Goal: Information Seeking & Learning: Learn about a topic

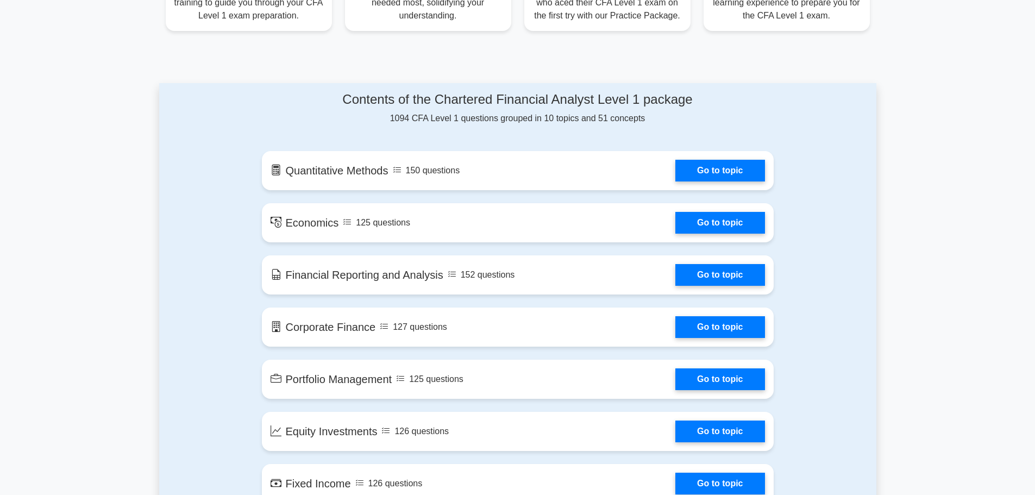
scroll to position [543, 0]
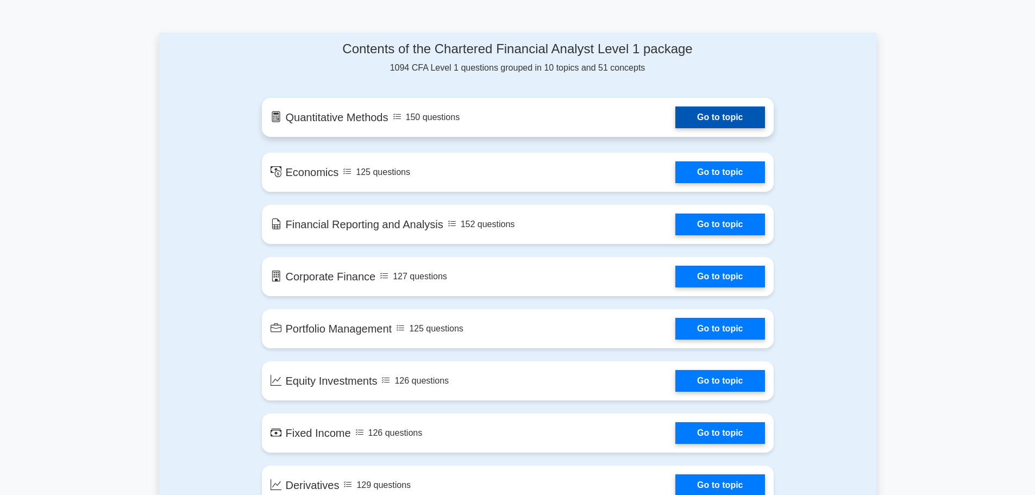
click at [703, 112] on link "Go to topic" at bounding box center [719, 117] width 89 height 22
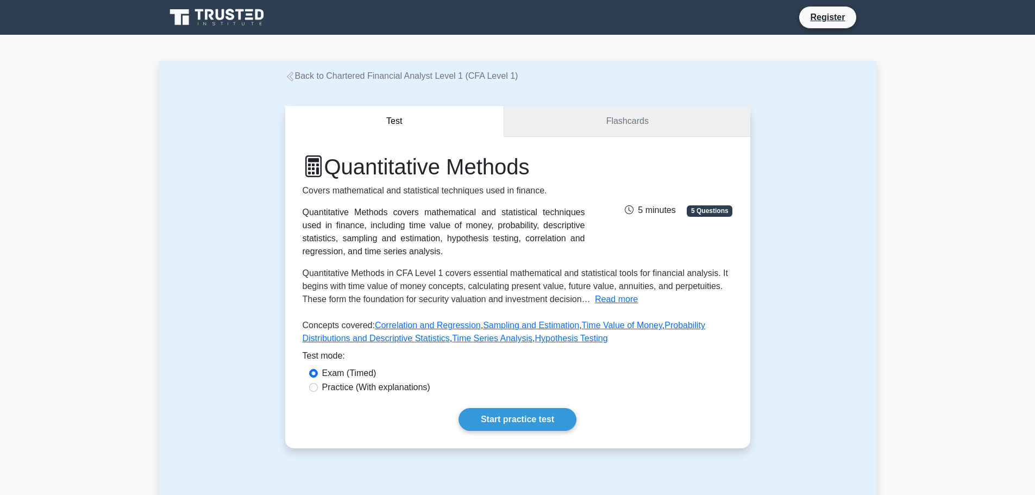
click at [606, 125] on link "Flashcards" at bounding box center [627, 121] width 246 height 31
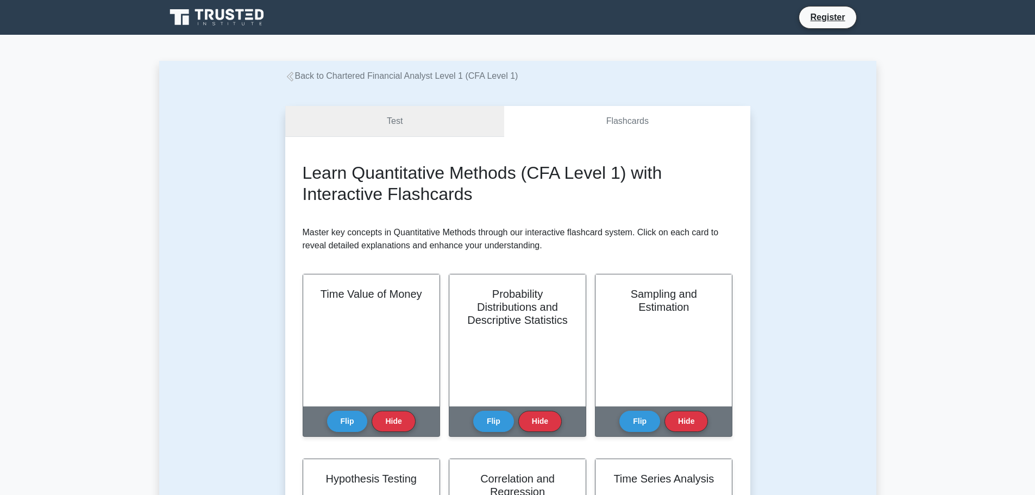
click at [425, 120] on link "Test" at bounding box center [394, 121] width 219 height 31
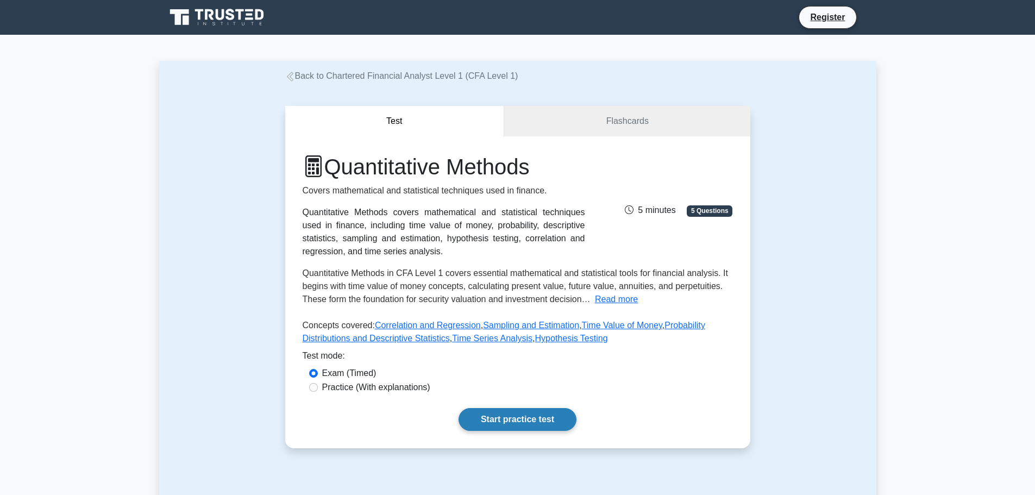
click at [513, 413] on link "Start practice test" at bounding box center [517, 419] width 118 height 23
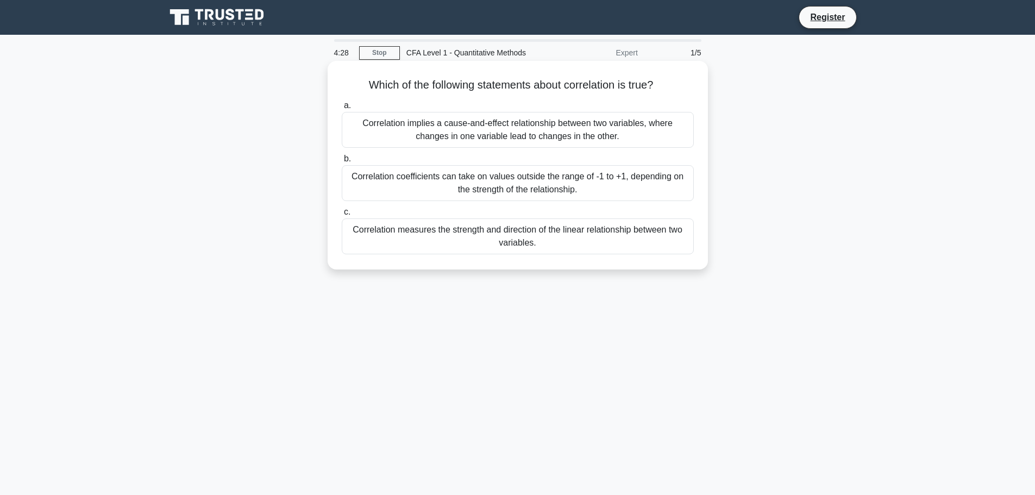
click at [583, 130] on div "Correlation implies a cause-and-effect relationship between two variables, wher…" at bounding box center [518, 130] width 352 height 36
click at [342, 109] on input "a. Correlation implies a cause-and-effect relationship between two variables, w…" at bounding box center [342, 105] width 0 height 7
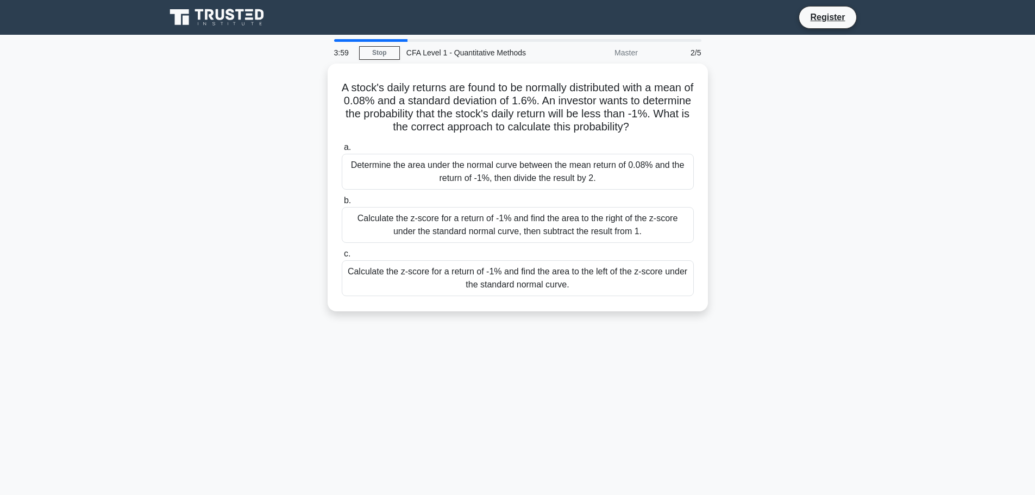
click at [842, 279] on div "A stock's daily returns are found to be normally distributed with a mean of 0.0…" at bounding box center [517, 194] width 717 height 261
click at [821, 295] on div "A stock's daily returns are found to be normally distributed with a mean of 0.0…" at bounding box center [517, 194] width 717 height 261
click at [583, 288] on div "Calculate the z-score for a return of -1% and find the area to the left of the …" at bounding box center [518, 275] width 352 height 36
click at [342, 255] on input "c. Calculate the z-score for a return of -1% and find the area to the left of t…" at bounding box center [342, 251] width 0 height 7
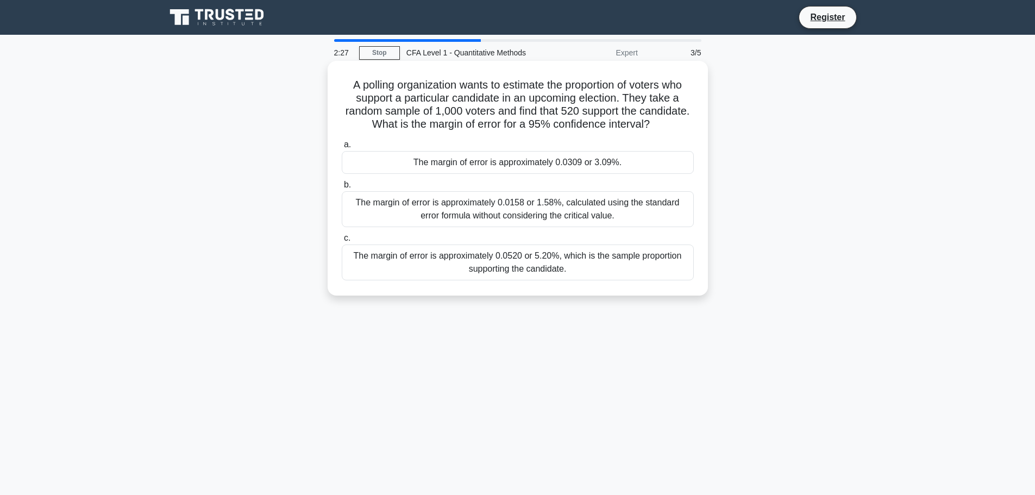
click at [567, 211] on div "The margin of error is approximately 0.0158 or 1.58%, calculated using the stan…" at bounding box center [518, 209] width 352 height 36
click at [342, 188] on input "b. The margin of error is approximately 0.0158 or 1.58%, calculated using the s…" at bounding box center [342, 184] width 0 height 7
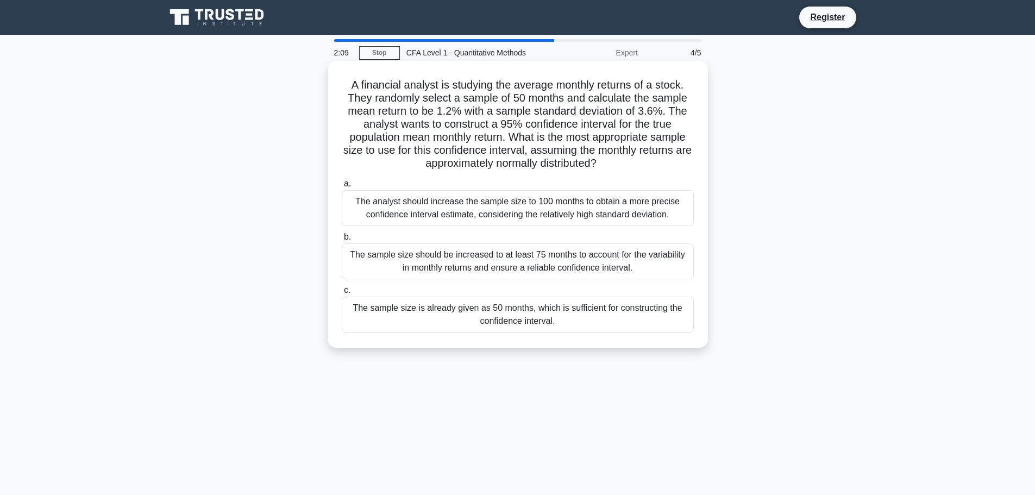
click at [591, 263] on div "The sample size should be increased to at least 75 months to account for the va…" at bounding box center [518, 261] width 352 height 36
click at [342, 241] on input "b. The sample size should be increased to at least 75 months to account for the…" at bounding box center [342, 237] width 0 height 7
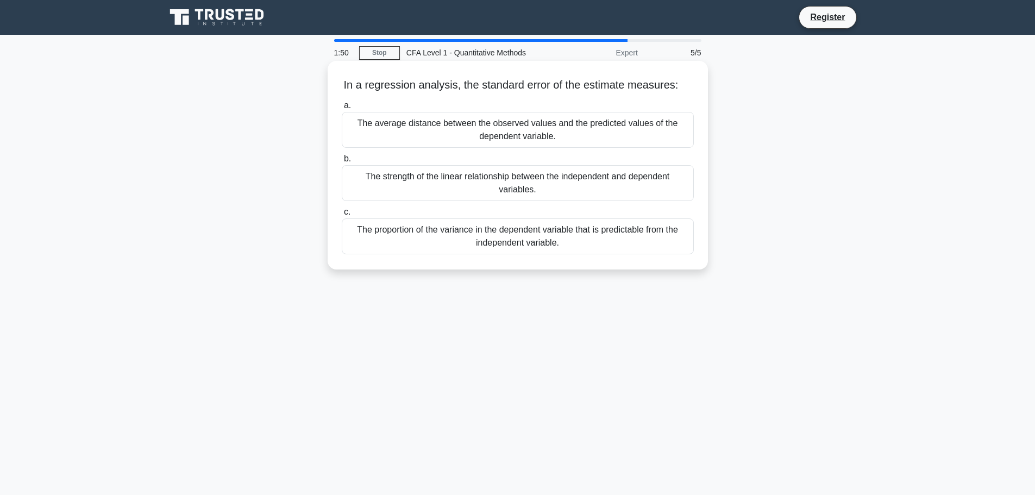
click at [610, 117] on div "The average distance between the observed values and the predicted values of th…" at bounding box center [518, 130] width 352 height 36
click at [342, 109] on input "a. The average distance between the observed values and the predicted values of…" at bounding box center [342, 105] width 0 height 7
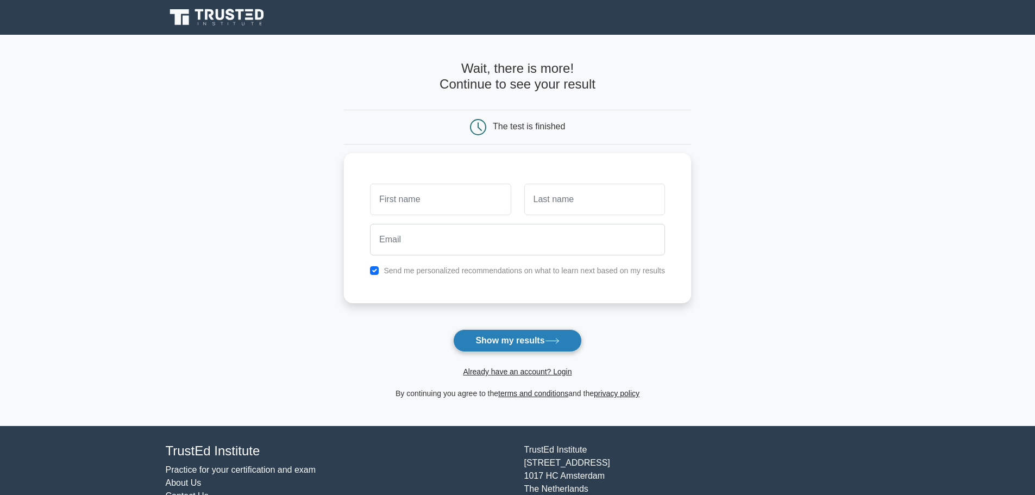
click at [529, 330] on button "Show my results" at bounding box center [517, 340] width 128 height 23
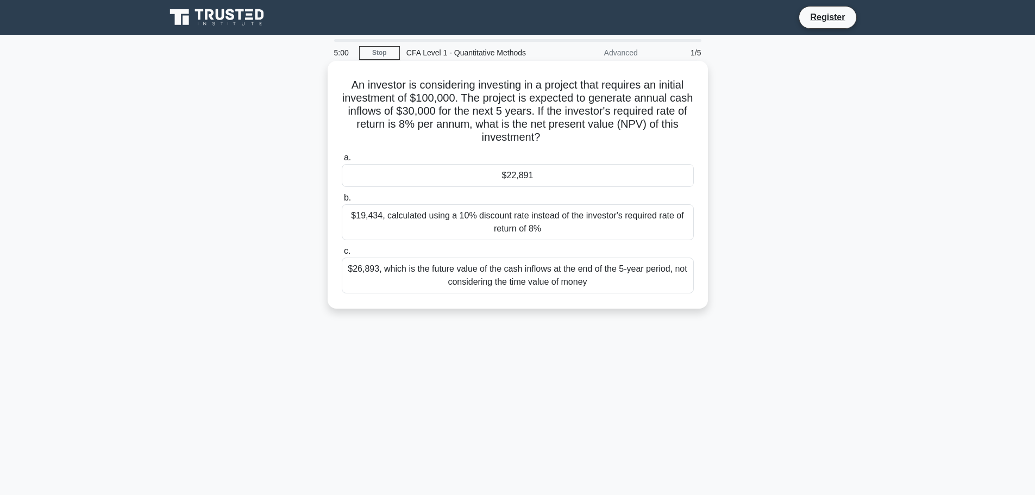
drag, startPoint x: 609, startPoint y: 161, endPoint x: 593, endPoint y: 148, distance: 20.4
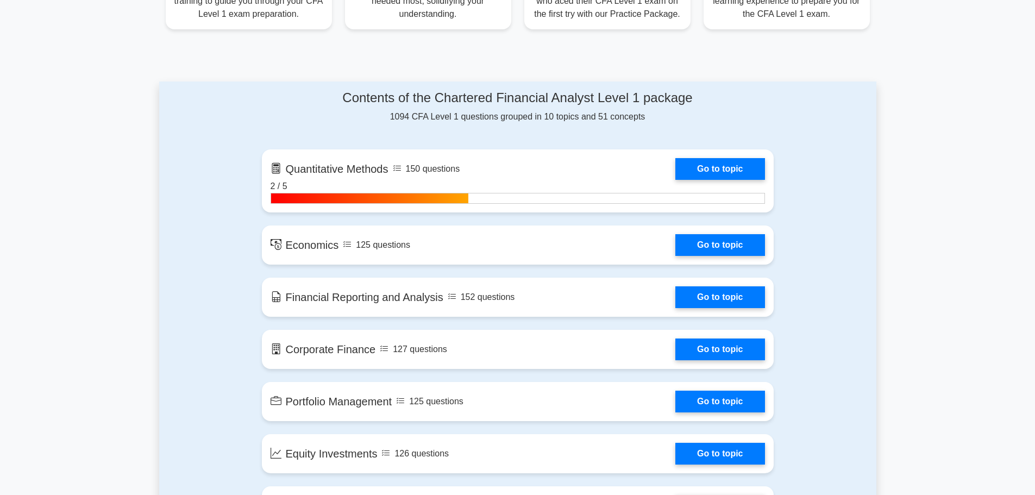
scroll to position [543, 0]
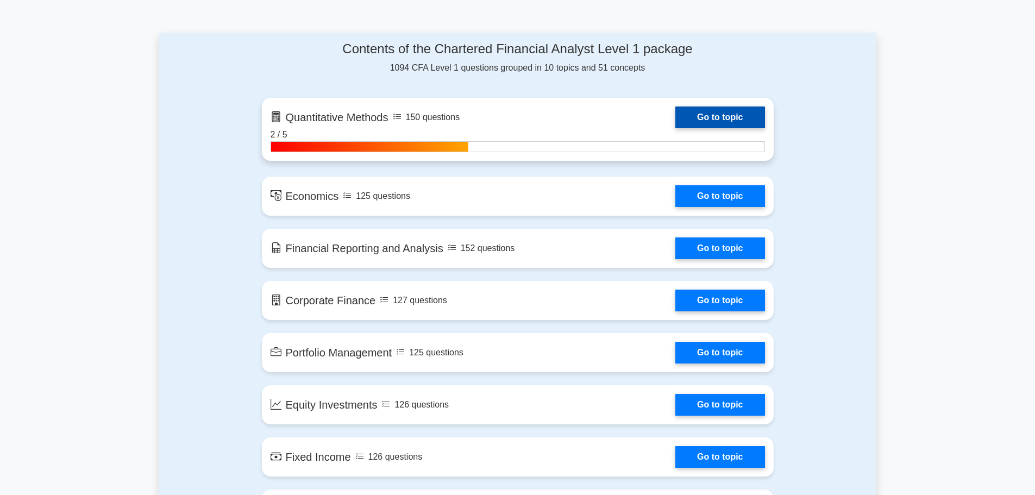
click at [764, 124] on link "Go to topic" at bounding box center [719, 117] width 89 height 22
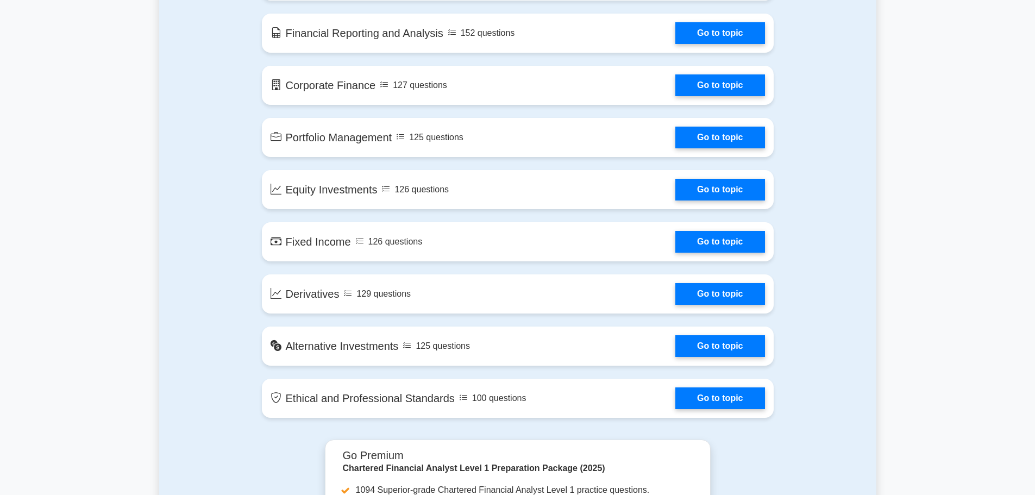
scroll to position [760, 0]
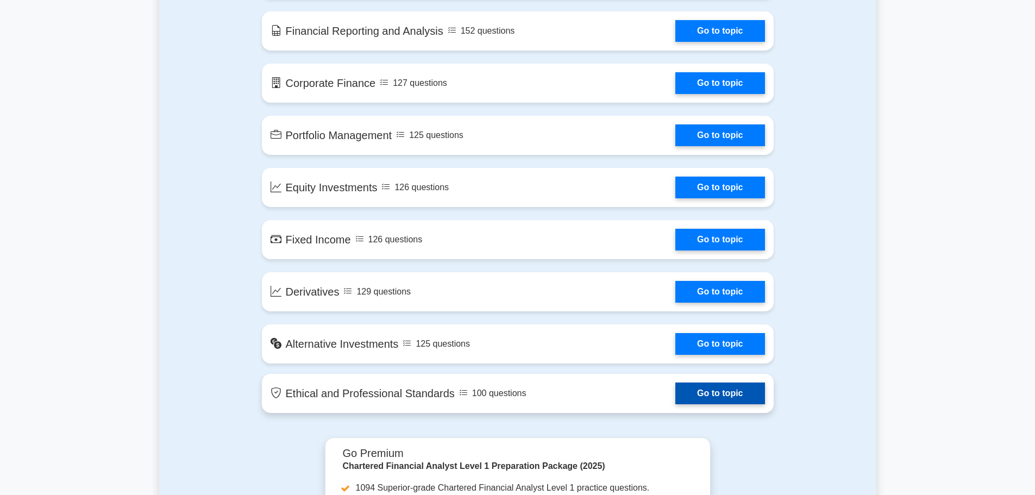
click at [713, 397] on link "Go to topic" at bounding box center [719, 393] width 89 height 22
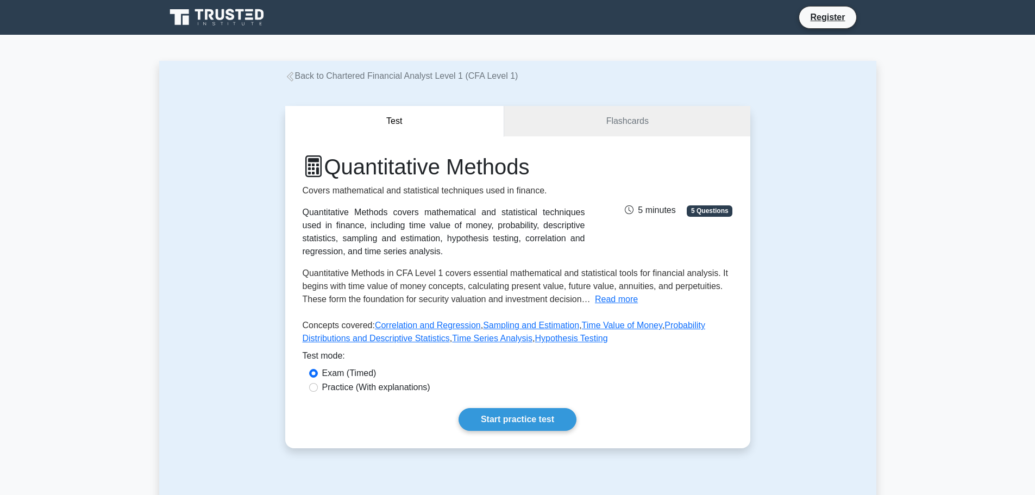
click at [334, 386] on label "Practice (With explanations)" at bounding box center [376, 387] width 108 height 13
click at [318, 386] on input "Practice (With explanations)" at bounding box center [313, 387] width 9 height 9
radio input "true"
click at [515, 414] on link "Start practice test" at bounding box center [517, 419] width 118 height 23
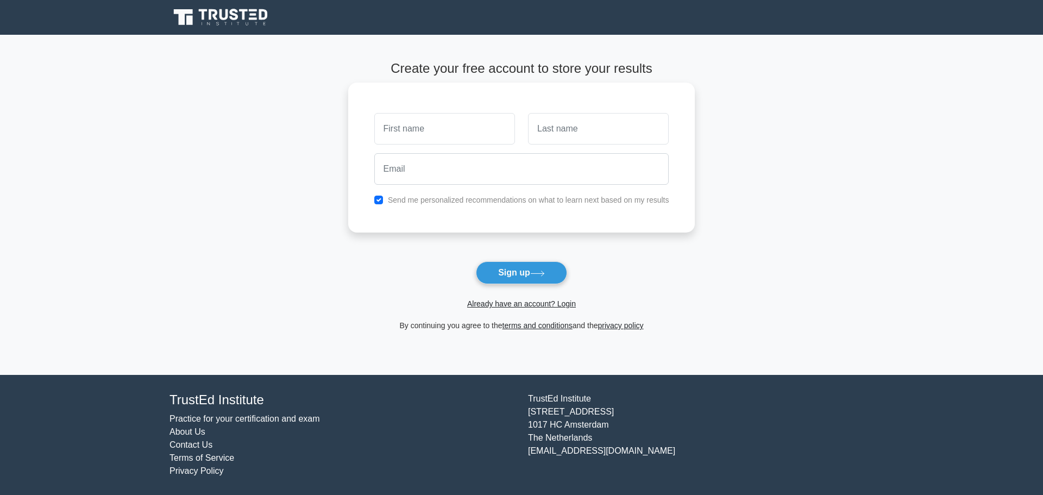
drag, startPoint x: 420, startPoint y: 223, endPoint x: 428, endPoint y: 205, distance: 19.5
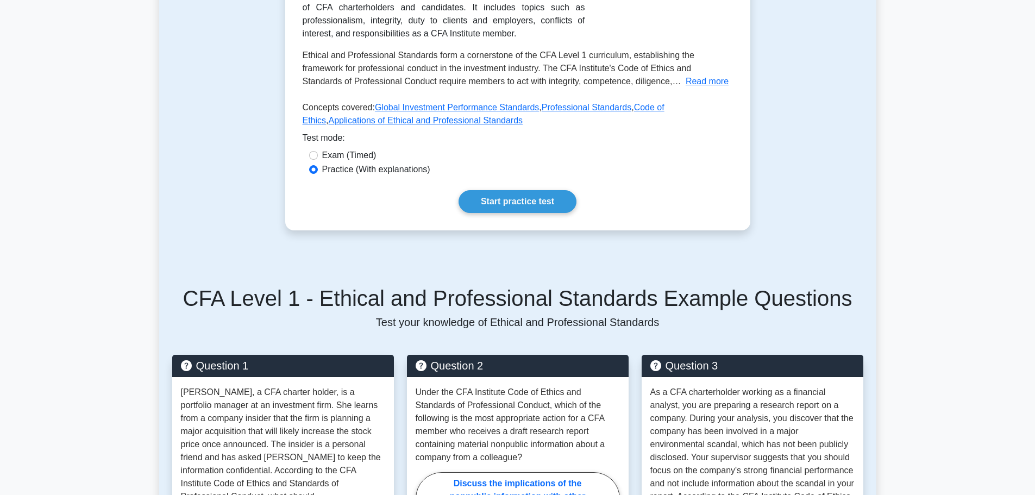
scroll to position [217, 0]
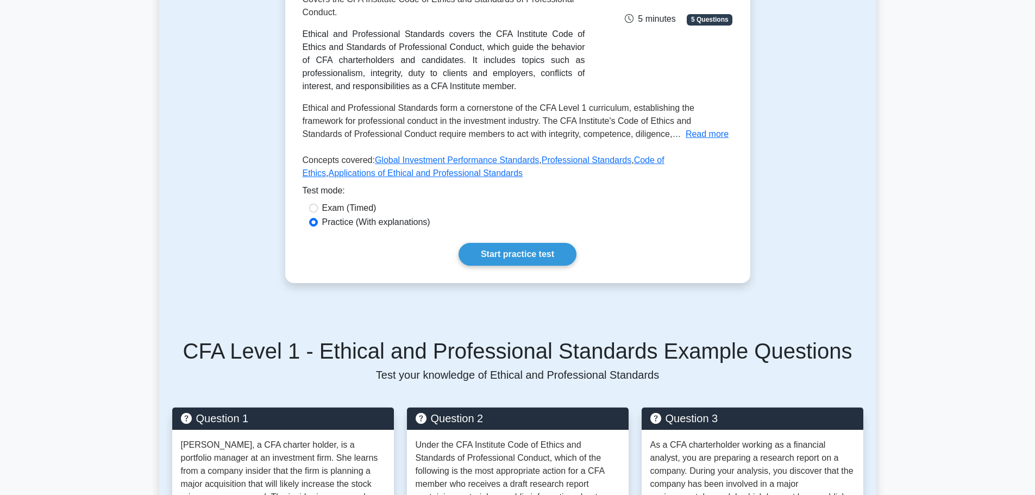
click at [334, 207] on label "Exam (Timed)" at bounding box center [349, 208] width 54 height 13
click at [318, 207] on input "Exam (Timed)" at bounding box center [313, 208] width 9 height 9
radio input "true"
click at [521, 257] on link "Start practice test" at bounding box center [517, 254] width 118 height 23
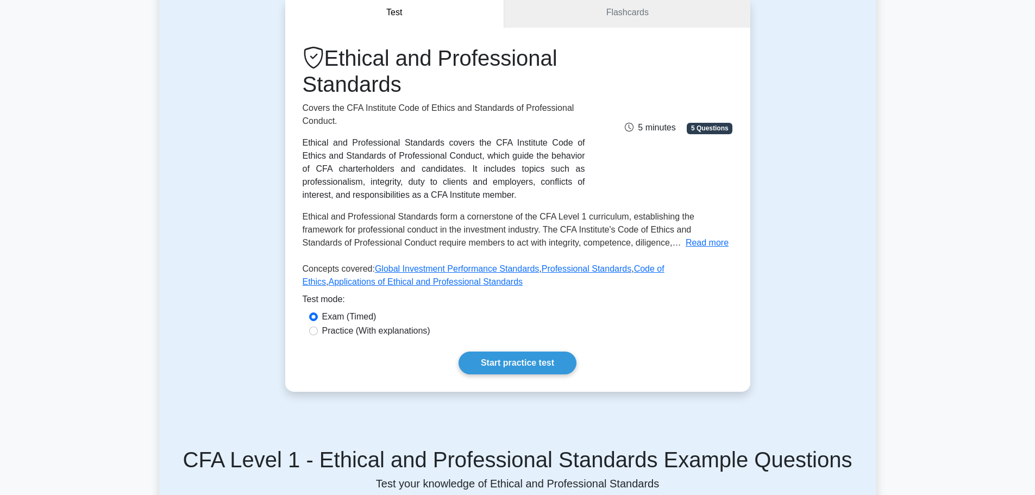
scroll to position [163, 0]
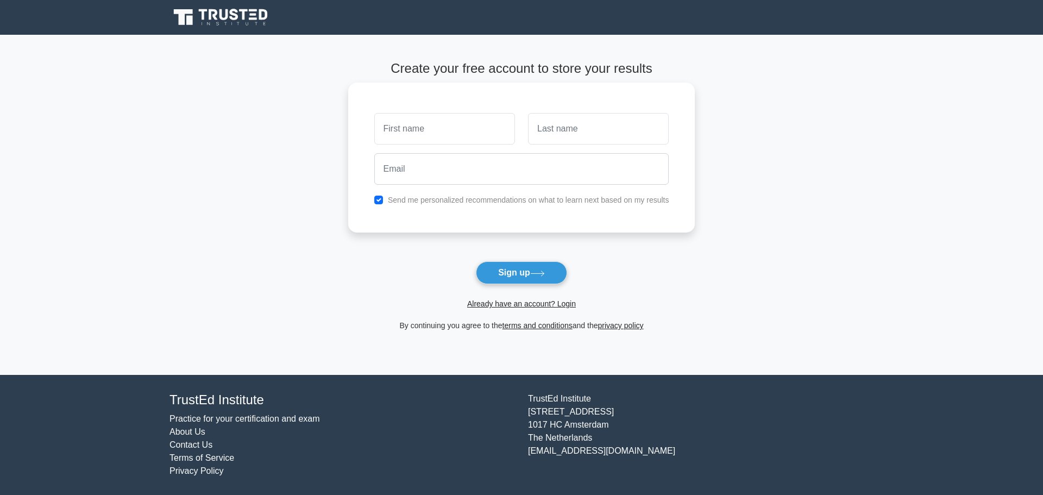
drag, startPoint x: 541, startPoint y: 228, endPoint x: 538, endPoint y: 204, distance: 24.1
